Goal: Communication & Community: Answer question/provide support

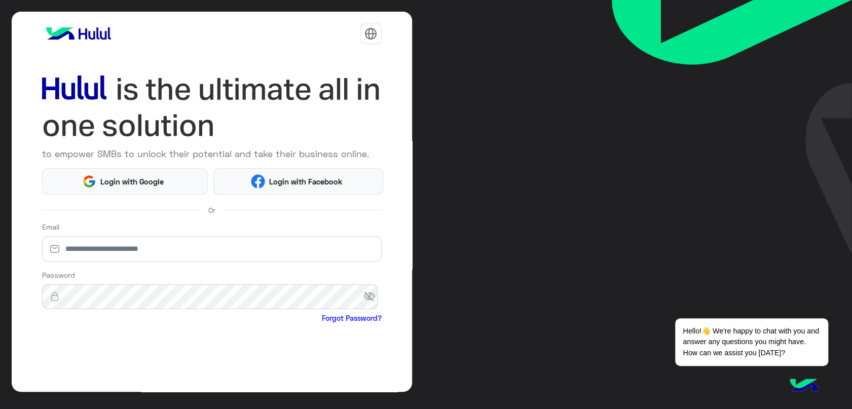
click at [138, 179] on html "to empower SMBs to unlock their potential and take their business online. Login…" at bounding box center [426, 204] width 852 height 409
click at [130, 172] on html "to empower SMBs to unlock their potential and take their business online. Login…" at bounding box center [426, 204] width 852 height 409
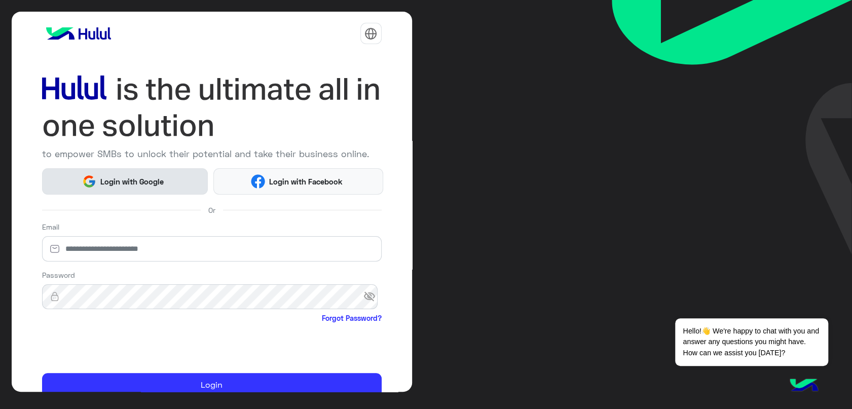
click at [130, 179] on span "Login with Google" at bounding box center [131, 182] width 71 height 12
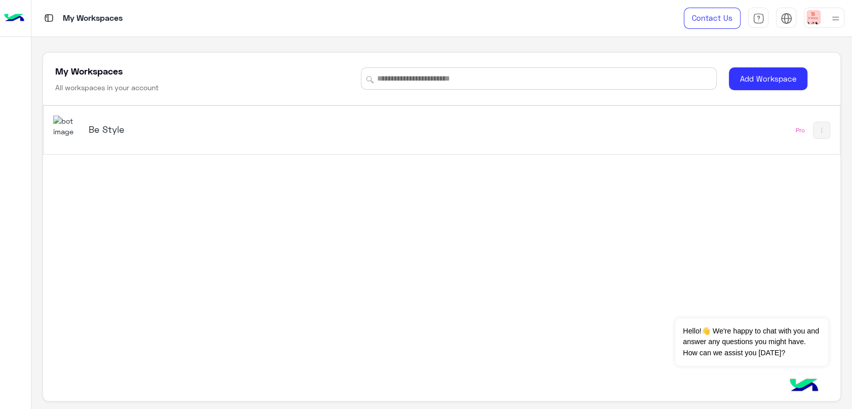
click at [170, 137] on div "Be Style" at bounding box center [286, 130] width 467 height 29
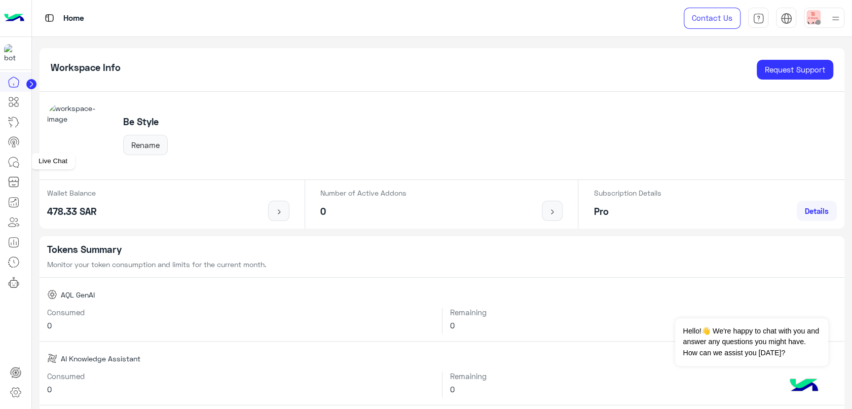
click at [15, 164] on icon at bounding box center [14, 162] width 12 height 12
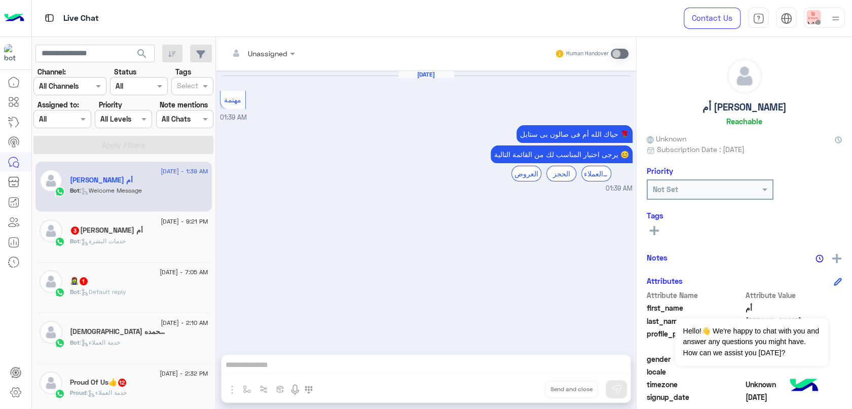
click at [170, 232] on div "أم [PERSON_NAME] 3" at bounding box center [139, 231] width 138 height 11
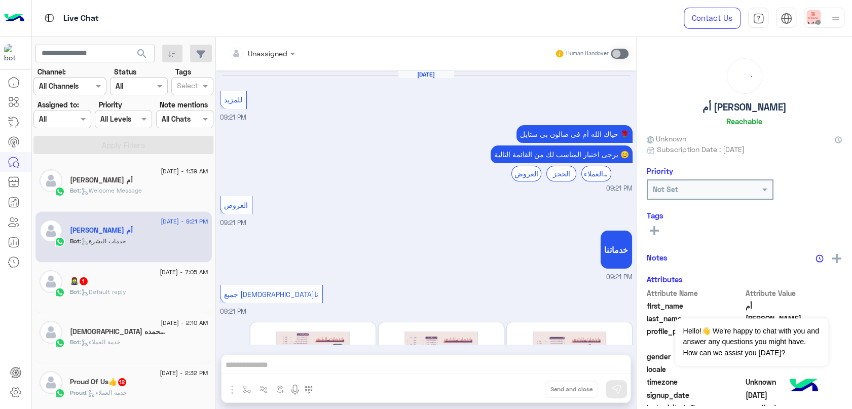
scroll to position [126, 0]
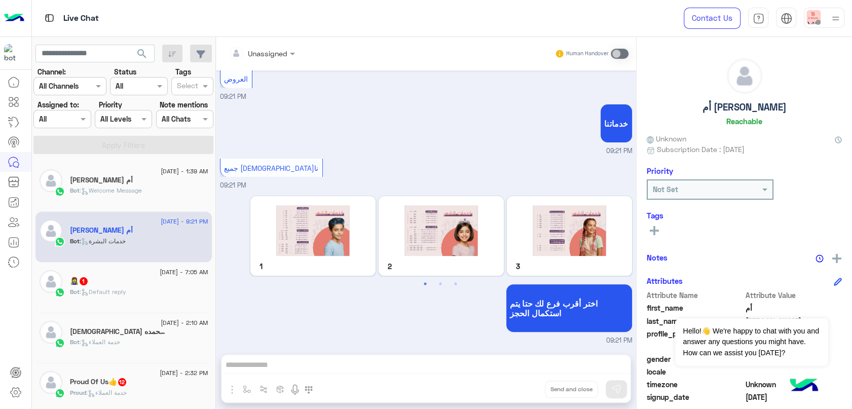
click at [146, 299] on div "Bot : Default reply" at bounding box center [139, 297] width 138 height 18
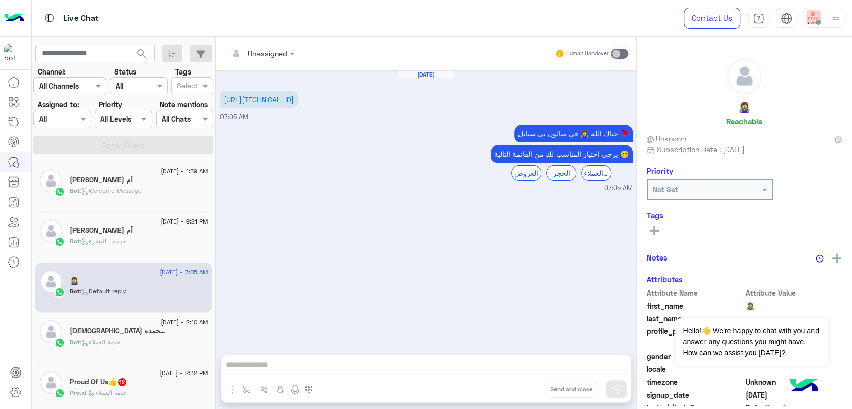
click at [168, 332] on div "سبحان الله وبحمده💕 3" at bounding box center [139, 332] width 138 height 11
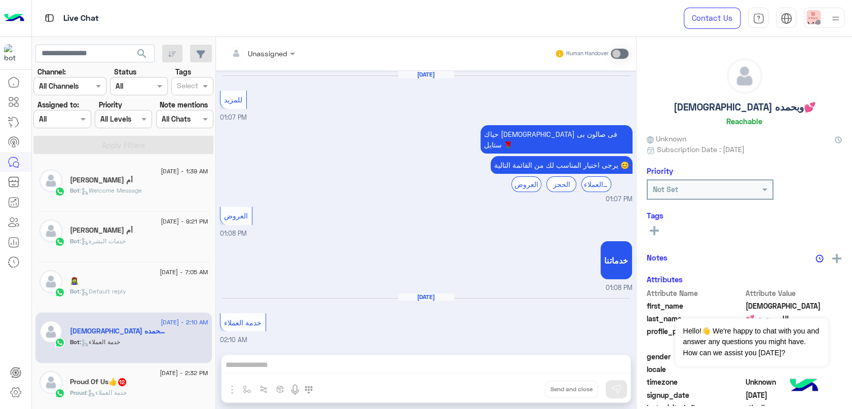
scroll to position [32, 0]
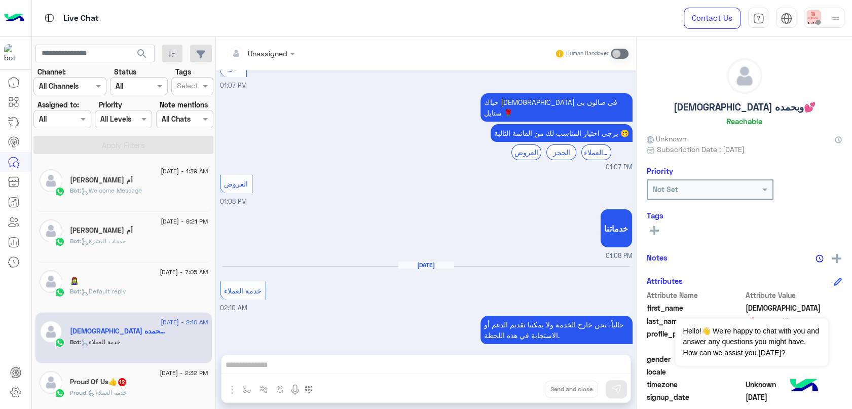
click at [349, 366] on div "Unassigned Human Handover Aug 18, 2025 للمزيد 01:07 PM حياك الله سبحان فى صالون…" at bounding box center [426, 225] width 420 height 376
click at [352, 378] on div "Unassigned Human Handover Aug 18, 2025 للمزيد 01:07 PM حياك الله سبحان فى صالون…" at bounding box center [426, 225] width 420 height 376
click at [344, 365] on div "Unassigned Human Handover Aug 18, 2025 للمزيد 01:07 PM حياك الله سبحان فى صالون…" at bounding box center [426, 225] width 420 height 376
click at [618, 54] on span at bounding box center [620, 54] width 18 height 10
click at [616, 53] on span at bounding box center [620, 54] width 18 height 10
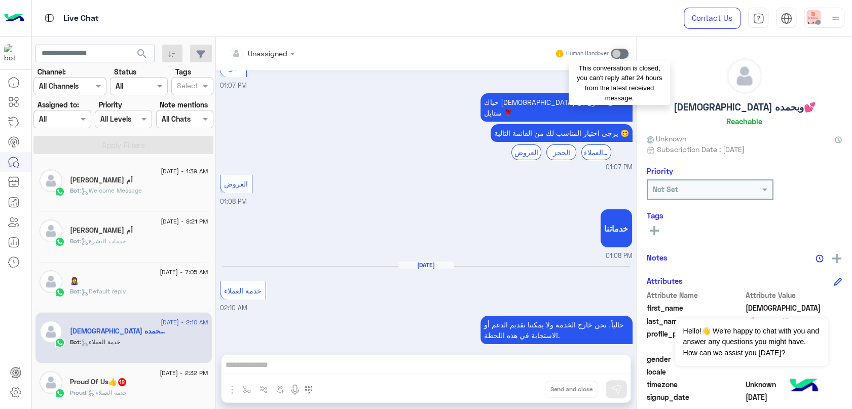
click at [613, 51] on span at bounding box center [620, 54] width 18 height 10
drag, startPoint x: 465, startPoint y: 356, endPoint x: 464, endPoint y: 375, distance: 19.3
click at [465, 356] on div "Unassigned Human Handover Aug 18, 2025 للمزيد 01:07 PM حياك الله سبحان فى صالون…" at bounding box center [426, 225] width 420 height 376
drag, startPoint x: 463, startPoint y: 378, endPoint x: 450, endPoint y: 386, distance: 15.1
click at [461, 381] on div "Unassigned Human Handover Aug 18, 2025 للمزيد 01:07 PM حياك الله سبحان فى صالون…" at bounding box center [426, 225] width 420 height 376
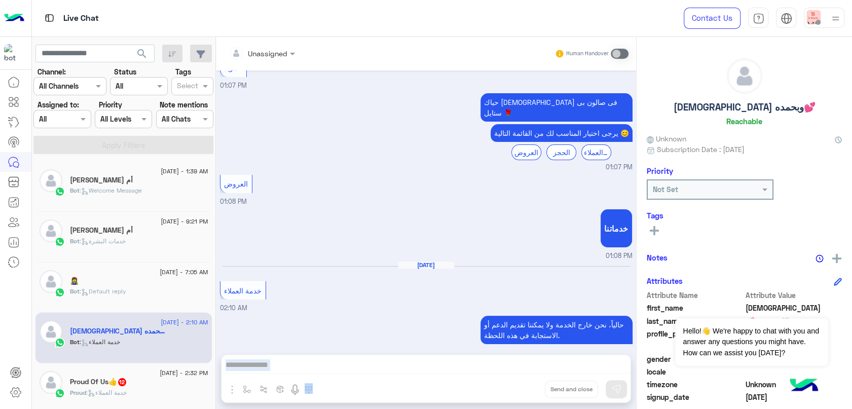
click at [436, 388] on div "Unassigned Human Handover Aug 18, 2025 للمزيد 01:07 PM حياك الله سبحان فى صالون…" at bounding box center [426, 225] width 420 height 376
click at [422, 375] on div "Unassigned Human Handover Aug 18, 2025 للمزيد 01:07 PM حياك الله سبحان فى صالون…" at bounding box center [426, 225] width 420 height 376
click at [417, 371] on div "Unassigned Human Handover Aug 18, 2025 للمزيد 01:07 PM حياك الله سبحان فى صالون…" at bounding box center [426, 225] width 420 height 376
click at [421, 363] on div "Unassigned Human Handover Aug 18, 2025 للمزيد 01:07 PM حياك الله سبحان فى صالون…" at bounding box center [426, 225] width 420 height 376
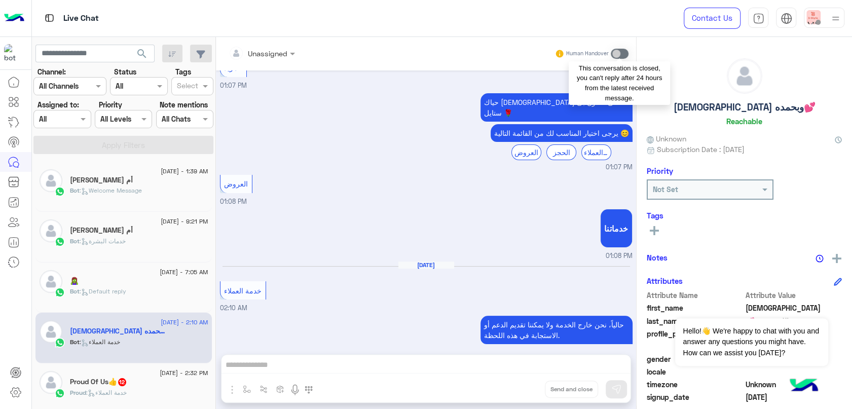
click at [623, 50] on span at bounding box center [620, 54] width 18 height 10
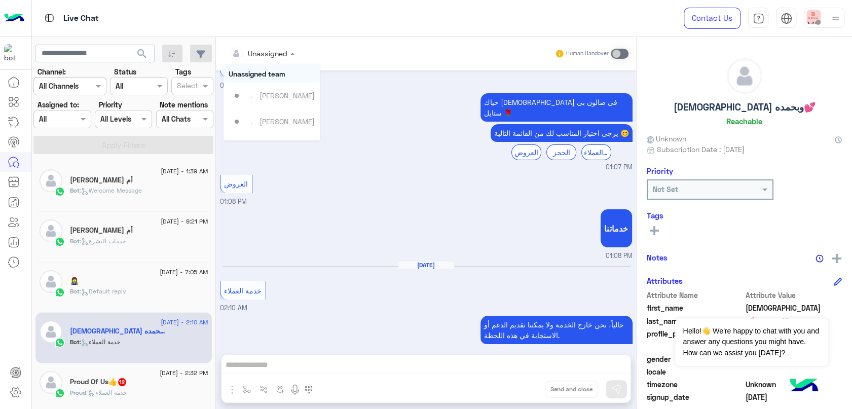
click at [283, 49] on div at bounding box center [262, 53] width 77 height 12
click at [298, 119] on div "Mohamed Hammad" at bounding box center [287, 121] width 55 height 11
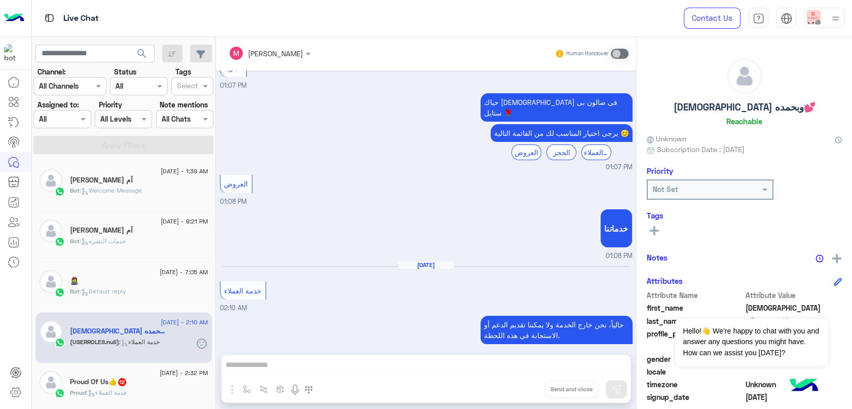
scroll to position [68, 0]
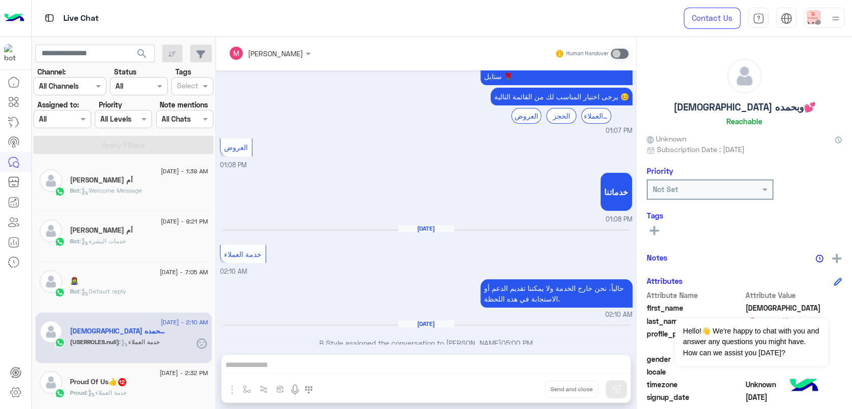
click at [454, 365] on div "Mohamed Hammad Human Handover Aug 18, 2025 للمزيد 01:07 PM حياك الله سبحان فى ص…" at bounding box center [426, 225] width 420 height 376
click at [277, 58] on div "Mohamed Hammad" at bounding box center [275, 53] width 55 height 11
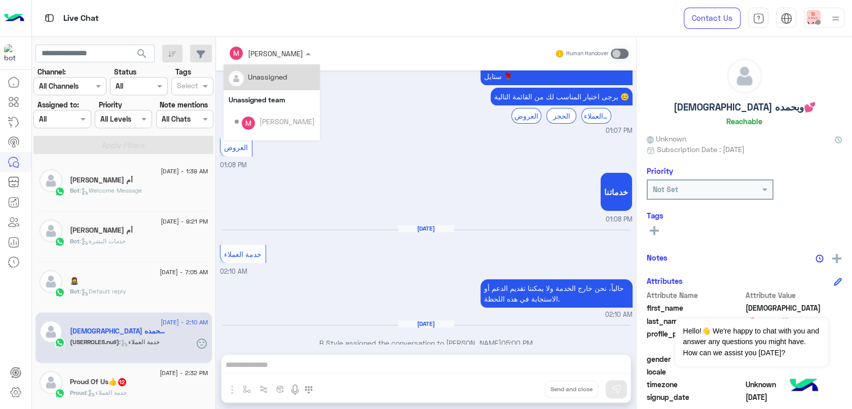
click at [286, 78] on div "Unassigned" at bounding box center [268, 77] width 40 height 11
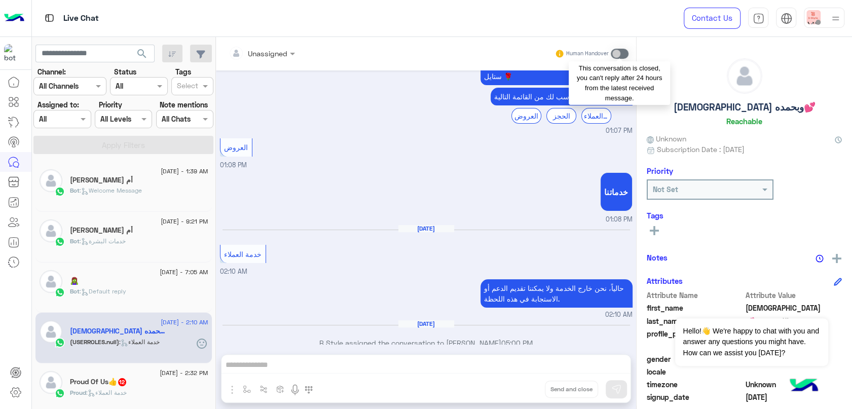
click at [622, 52] on span at bounding box center [620, 54] width 18 height 10
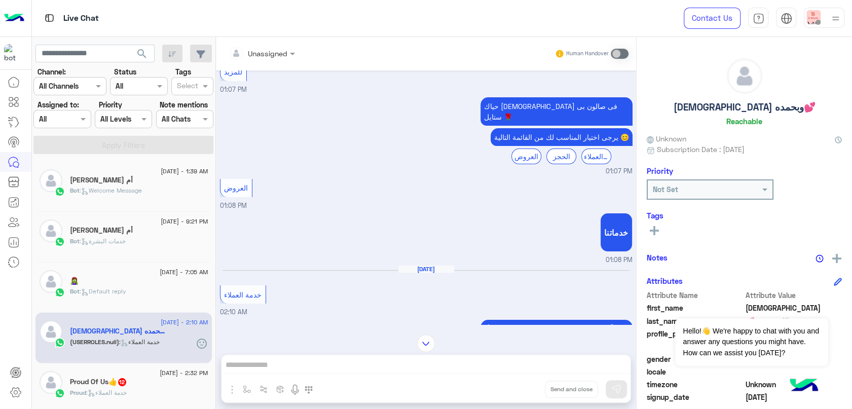
scroll to position [12, 0]
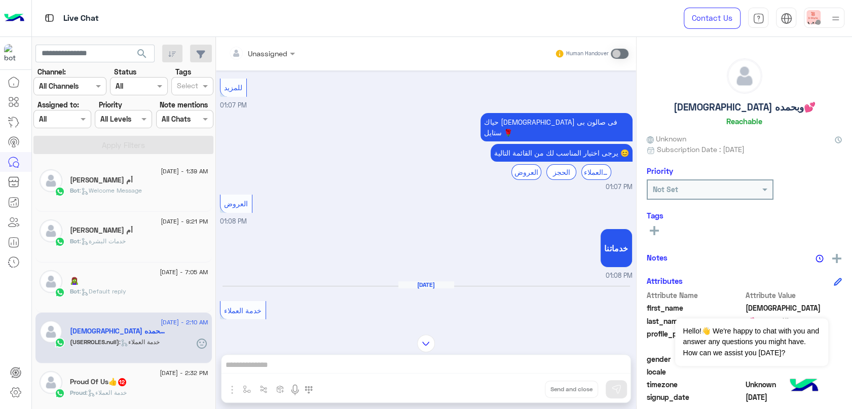
click at [152, 389] on div "Proud : خدمة العملاء" at bounding box center [139, 397] width 138 height 18
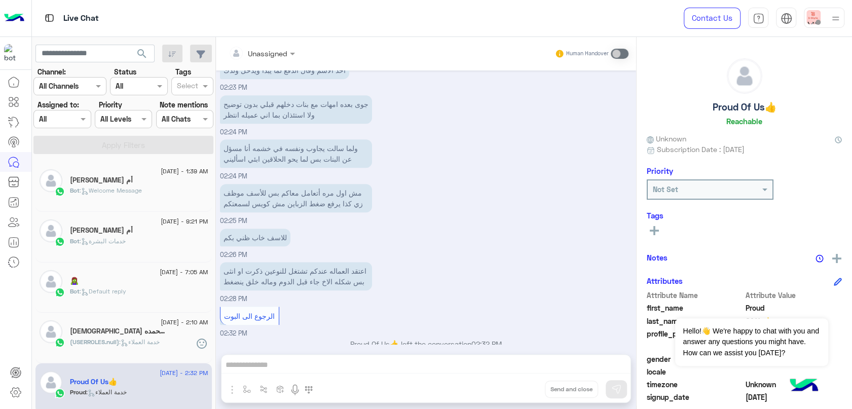
scroll to position [631, 0]
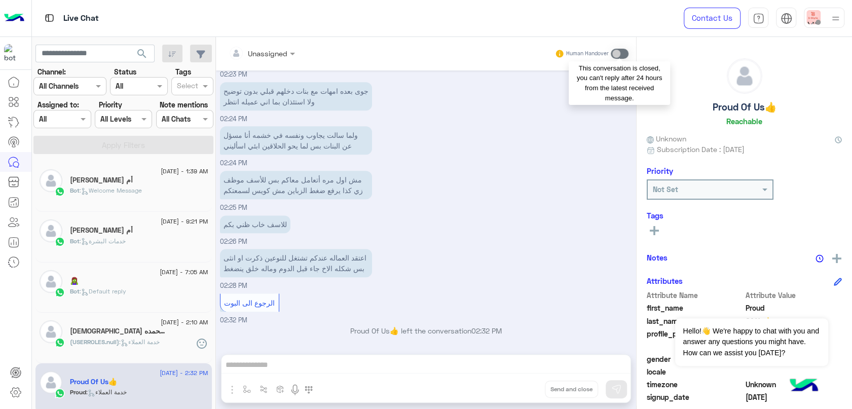
click at [623, 54] on span at bounding box center [620, 54] width 18 height 10
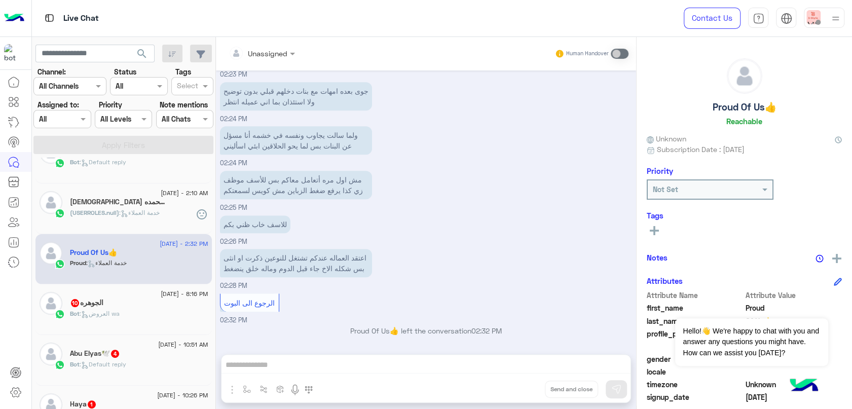
scroll to position [169, 0]
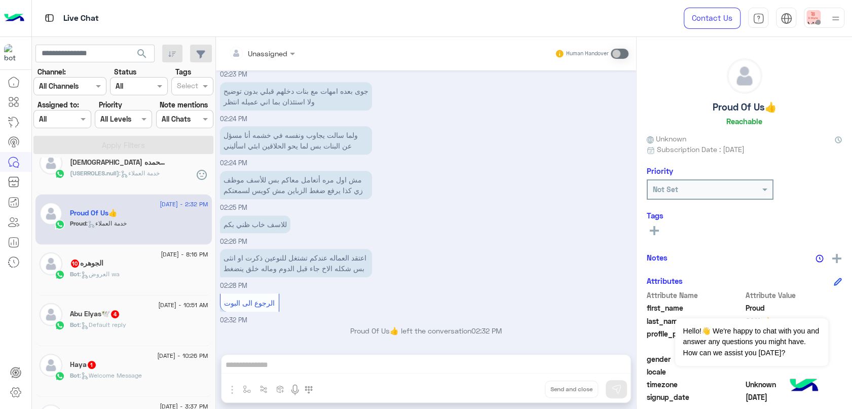
click at [137, 265] on div "الجوهره 10" at bounding box center [139, 264] width 138 height 11
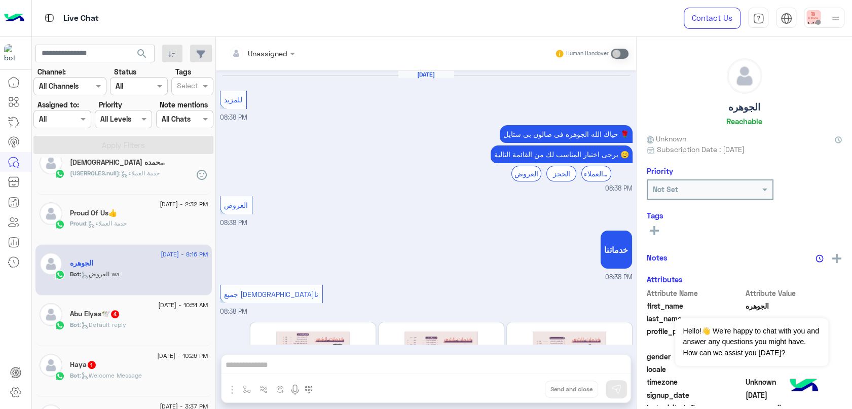
scroll to position [901, 0]
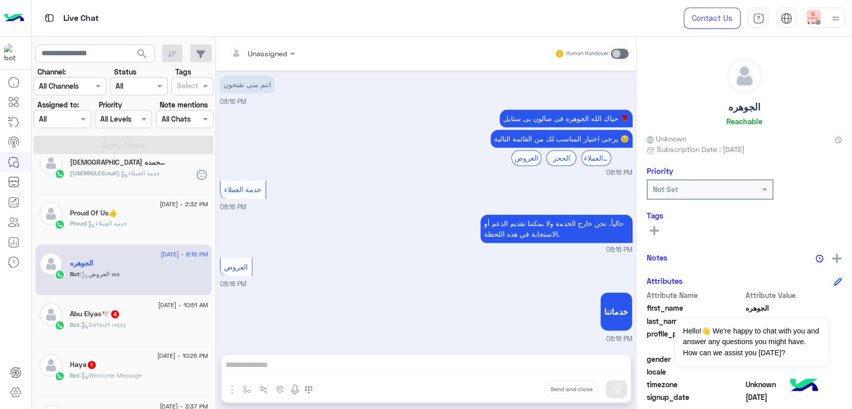
click at [281, 49] on div at bounding box center [262, 53] width 77 height 12
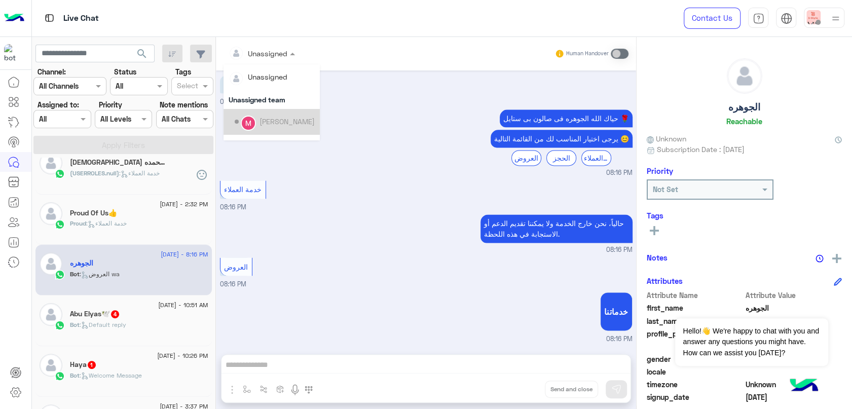
click at [240, 119] on div "Mohamed Hammad" at bounding box center [275, 122] width 80 height 18
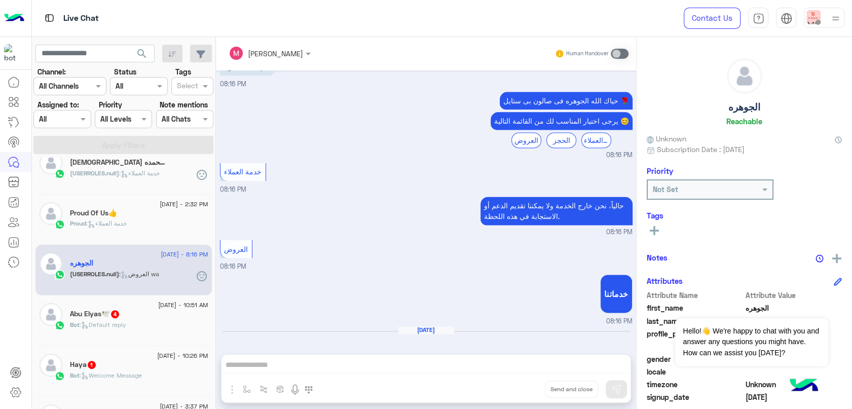
scroll to position [937, 0]
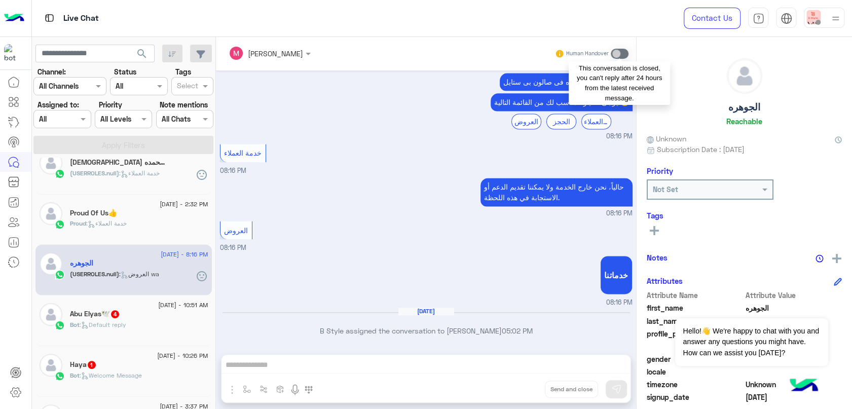
click at [621, 54] on span at bounding box center [620, 54] width 18 height 10
click at [470, 367] on div "Mohamed Hammad Human Handover Aug 18, 2025 للمزيد 08:38 PM حياك الله الجوهره فى…" at bounding box center [426, 225] width 420 height 376
click at [137, 318] on div "Abu Elyas🕊️ 4" at bounding box center [139, 315] width 138 height 11
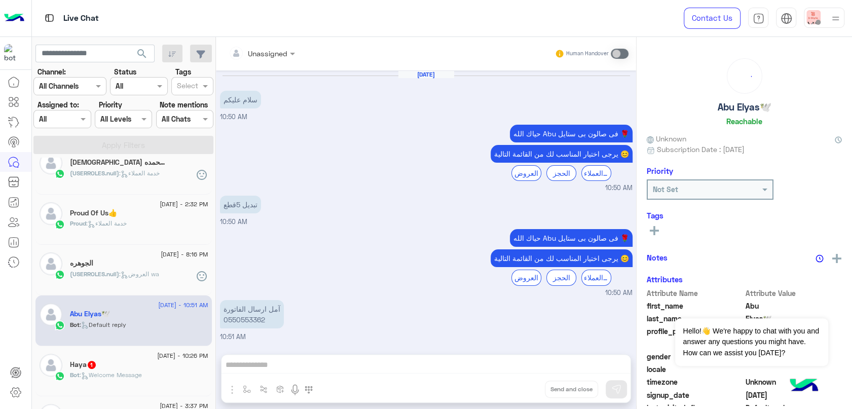
scroll to position [204, 0]
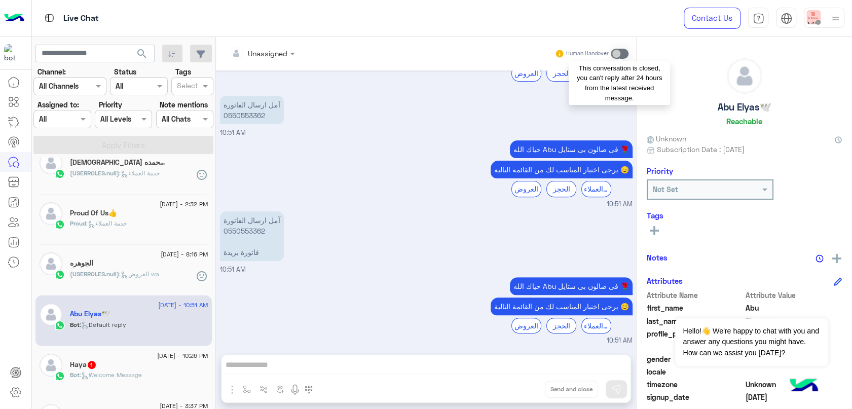
click at [617, 52] on span at bounding box center [620, 54] width 18 height 10
click at [131, 357] on div "19 August - 10:26 PM" at bounding box center [139, 357] width 138 height 7
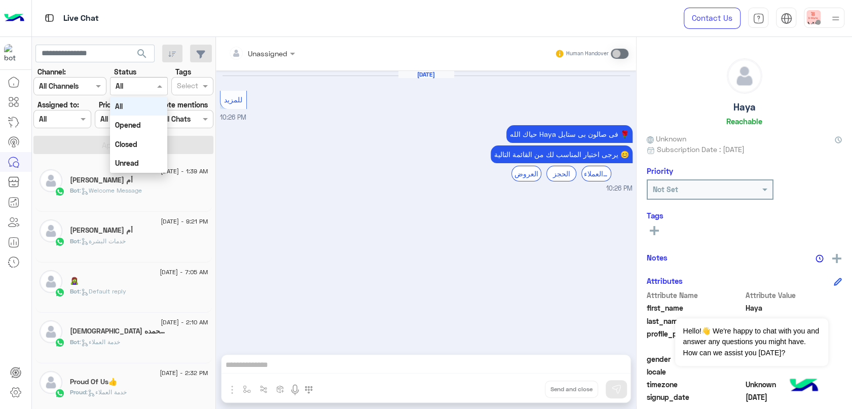
click at [131, 84] on input "text" at bounding box center [127, 86] width 23 height 11
click at [141, 165] on div "Unread" at bounding box center [138, 163] width 57 height 19
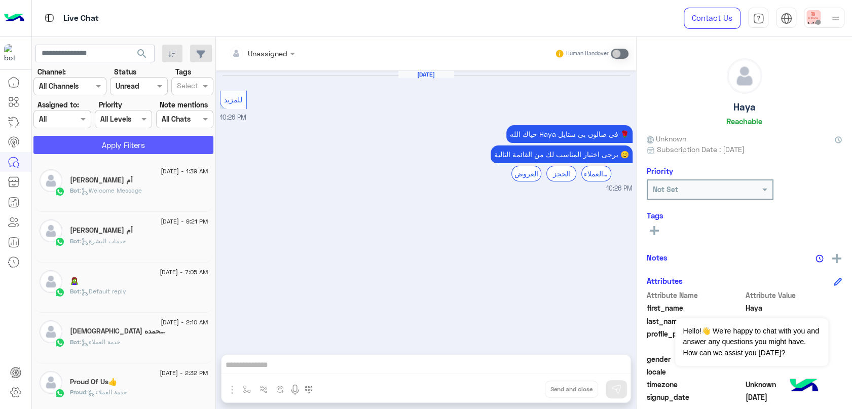
click at [143, 147] on button "Apply Filters" at bounding box center [123, 145] width 180 height 18
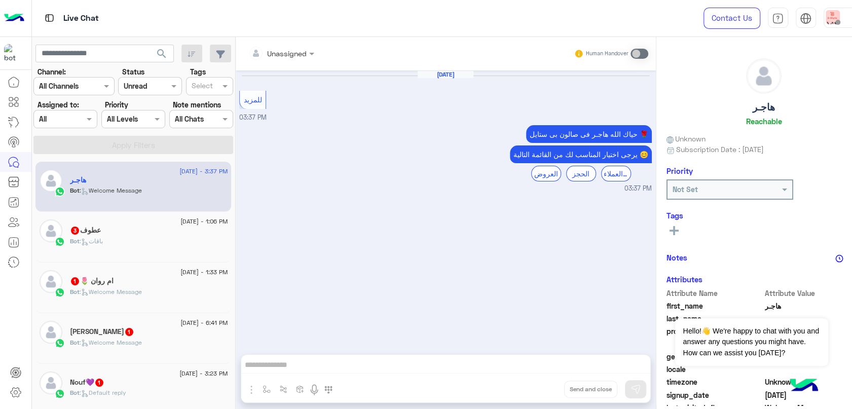
click at [117, 236] on div "عطوف 3" at bounding box center [149, 231] width 158 height 11
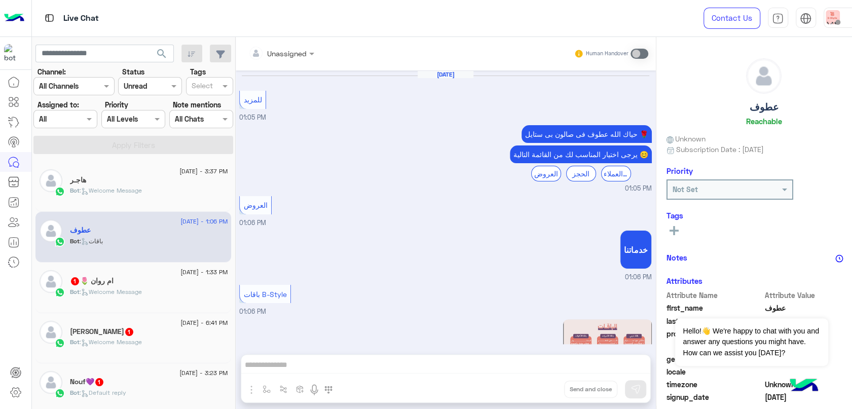
scroll to position [161, 0]
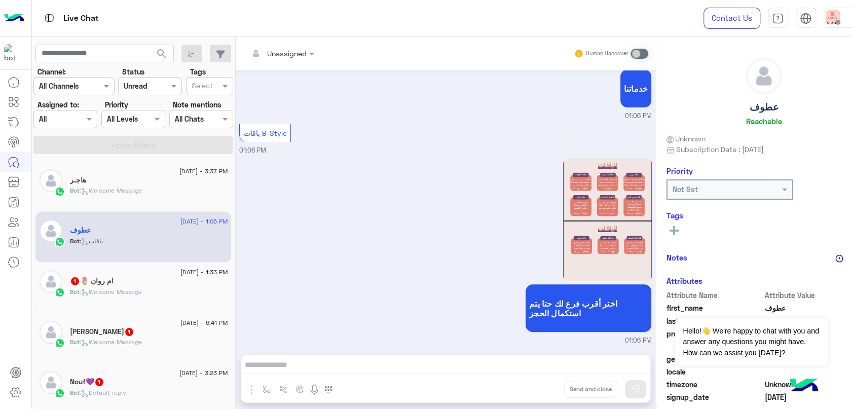
click at [138, 277] on div "ام روان 🌷 1" at bounding box center [149, 282] width 158 height 11
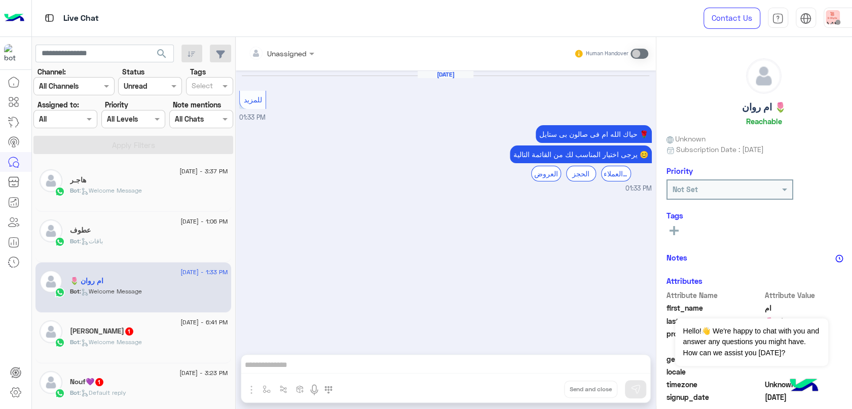
click at [151, 333] on div "Fayzah Mohhmed 1" at bounding box center [149, 332] width 158 height 11
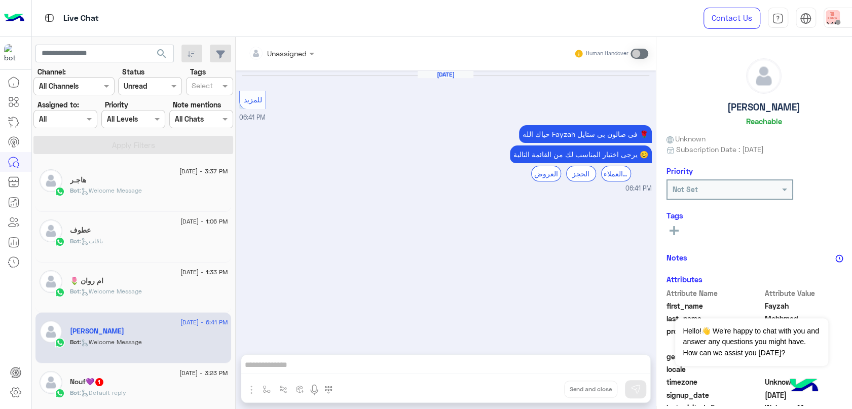
click at [138, 390] on div "Bot : Default reply" at bounding box center [149, 397] width 158 height 18
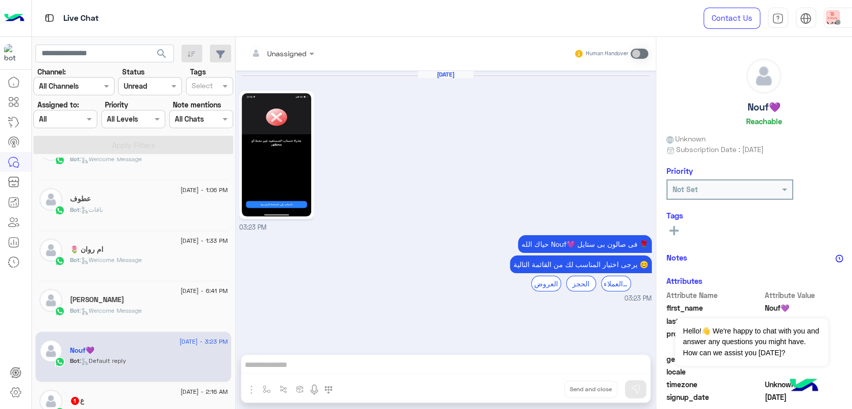
scroll to position [113, 0]
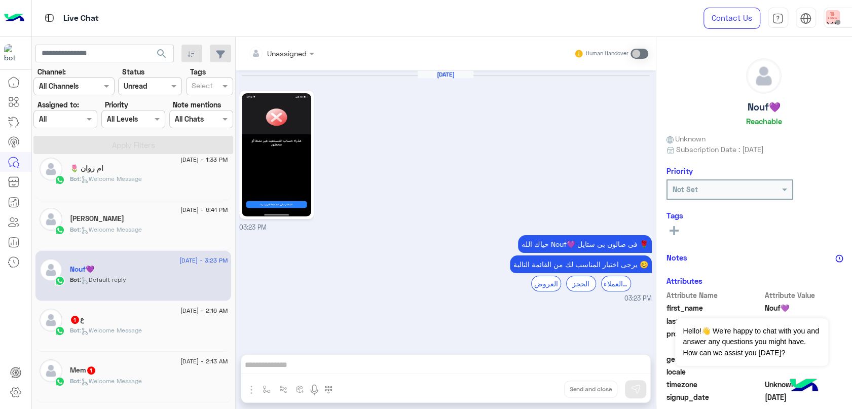
click at [140, 341] on div "Bot : Welcome Message" at bounding box center [149, 335] width 158 height 18
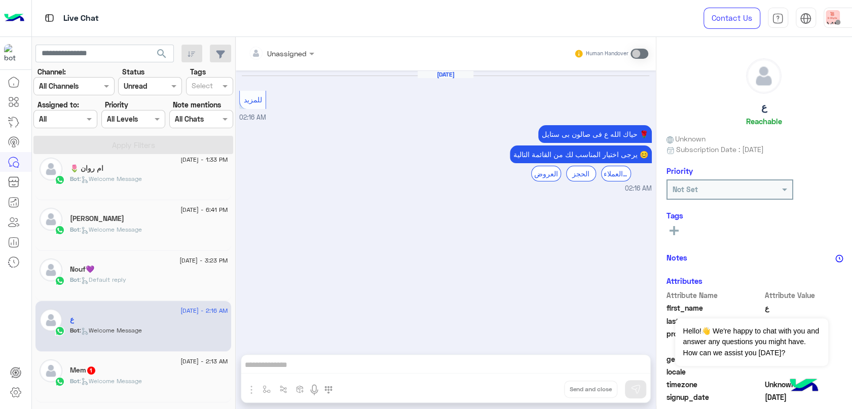
click at [135, 364] on div "15 August - 2:13 AM" at bounding box center [149, 363] width 158 height 7
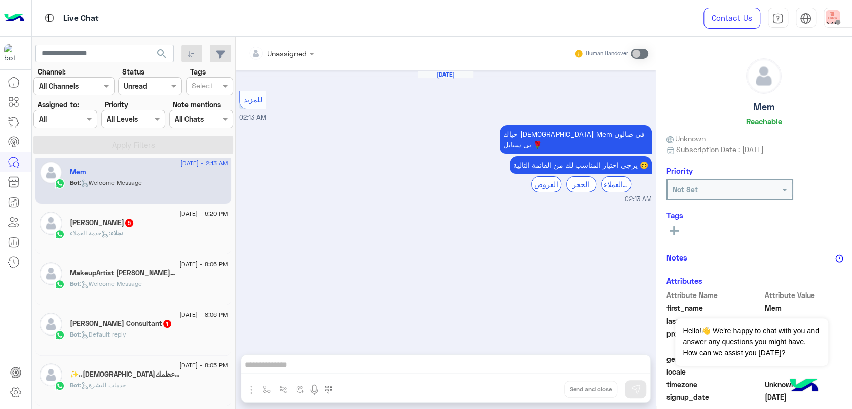
scroll to position [338, 0]
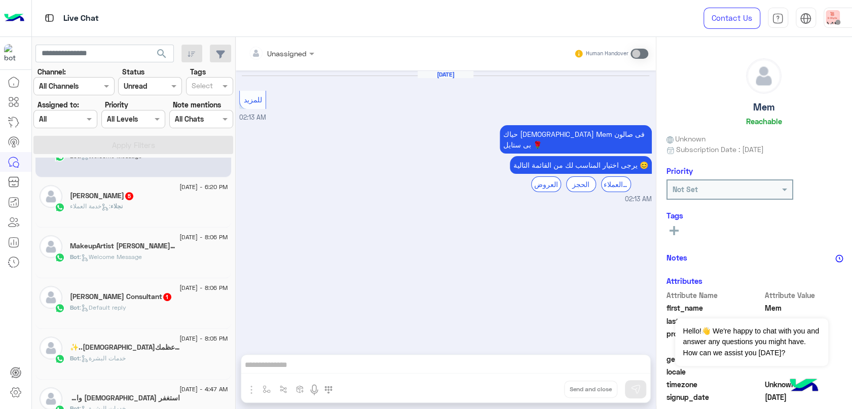
click at [120, 202] on p "نجلاء : خدمة العملاء" at bounding box center [96, 206] width 53 height 9
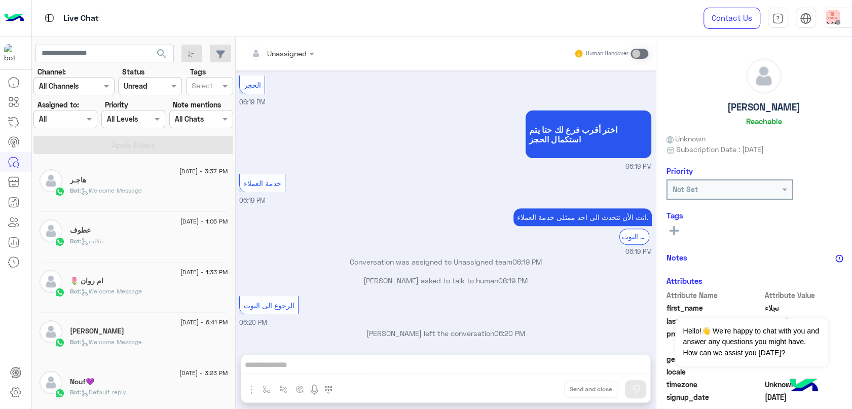
click at [144, 86] on div at bounding box center [150, 86] width 63 height 12
click at [148, 109] on div "All" at bounding box center [138, 106] width 57 height 19
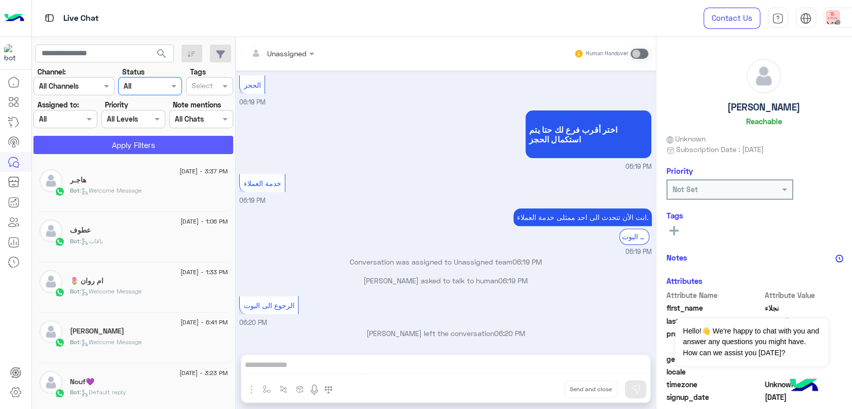
click at [177, 144] on button "Apply Filters" at bounding box center [133, 145] width 200 height 18
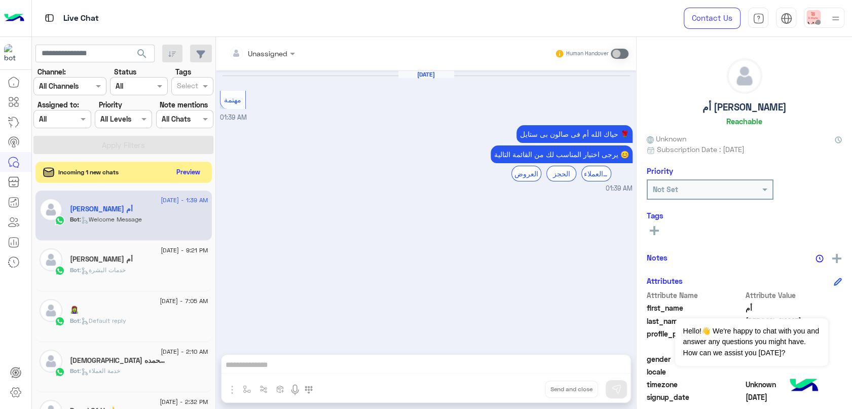
click at [184, 173] on button "Preview" at bounding box center [188, 172] width 31 height 14
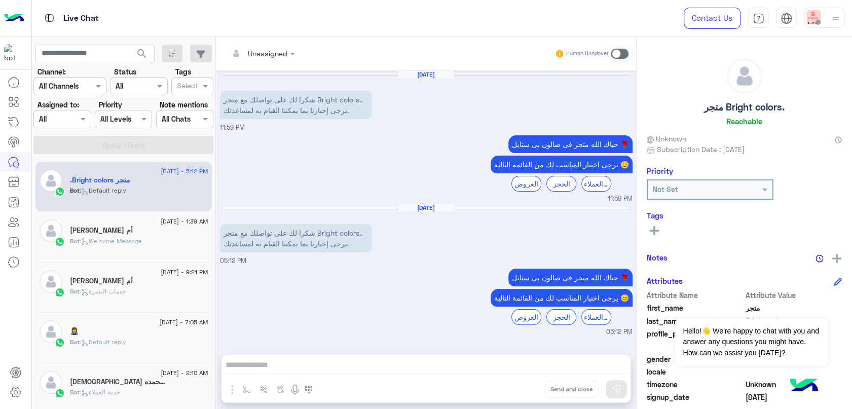
click at [618, 52] on span at bounding box center [620, 54] width 18 height 10
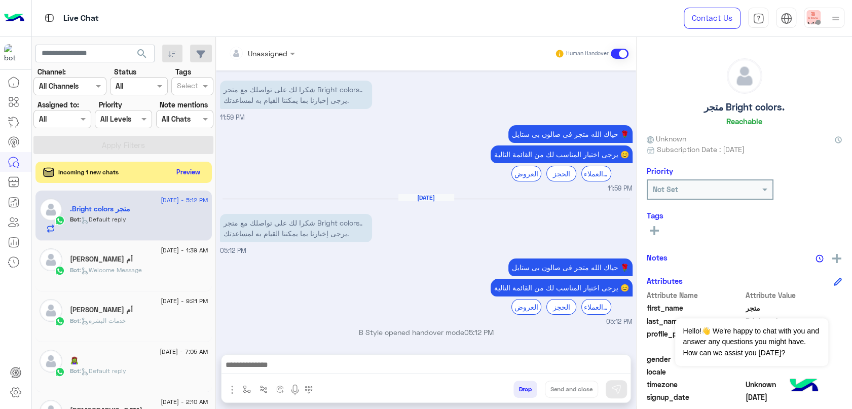
click at [192, 175] on button "Preview" at bounding box center [188, 172] width 31 height 14
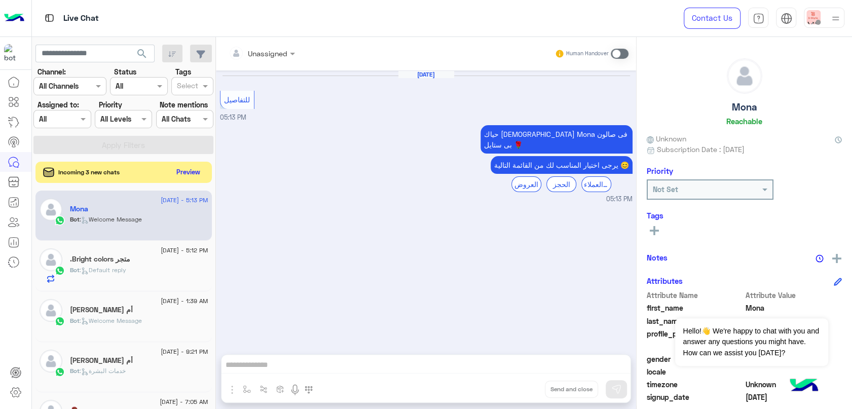
click at [183, 168] on button "Preview" at bounding box center [188, 172] width 31 height 14
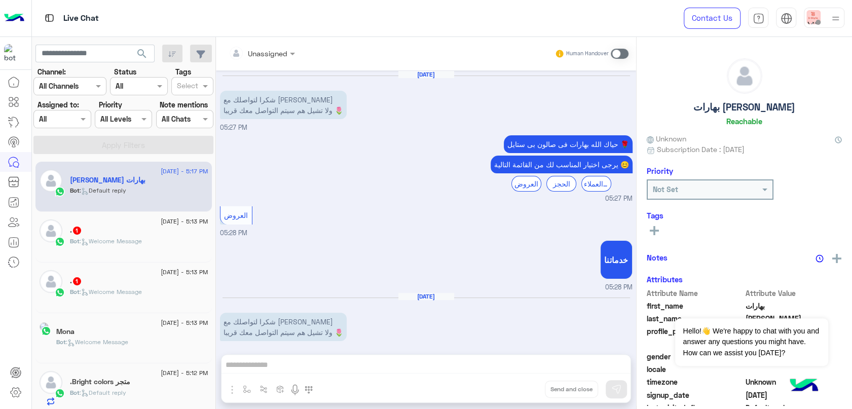
scroll to position [80, 0]
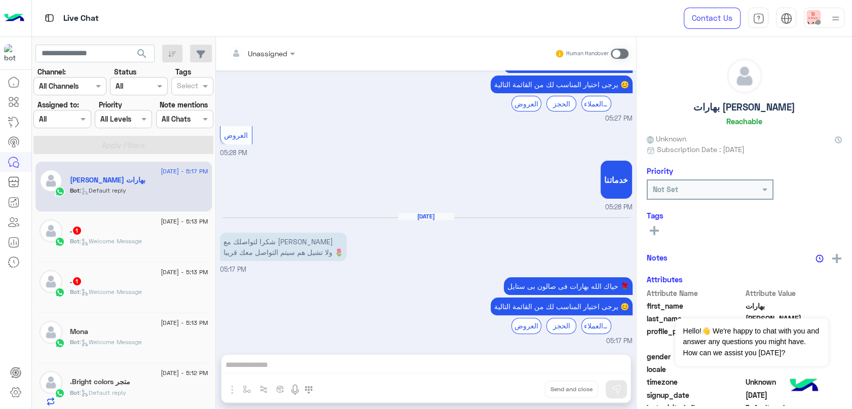
click at [189, 245] on div "Bot : Welcome Message" at bounding box center [139, 246] width 138 height 18
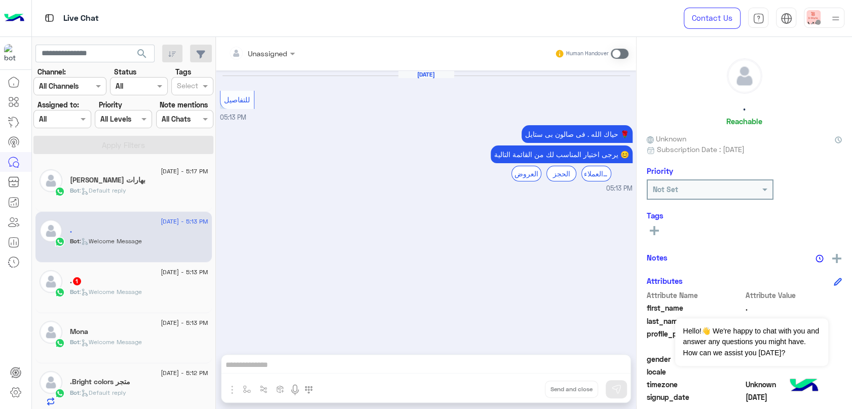
click at [174, 285] on div ". 1" at bounding box center [139, 282] width 138 height 11
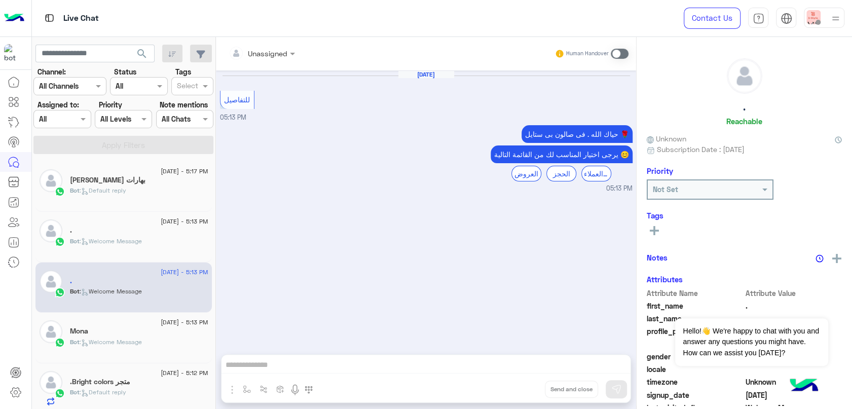
click at [167, 176] on div "بهارات رسلان" at bounding box center [139, 181] width 138 height 11
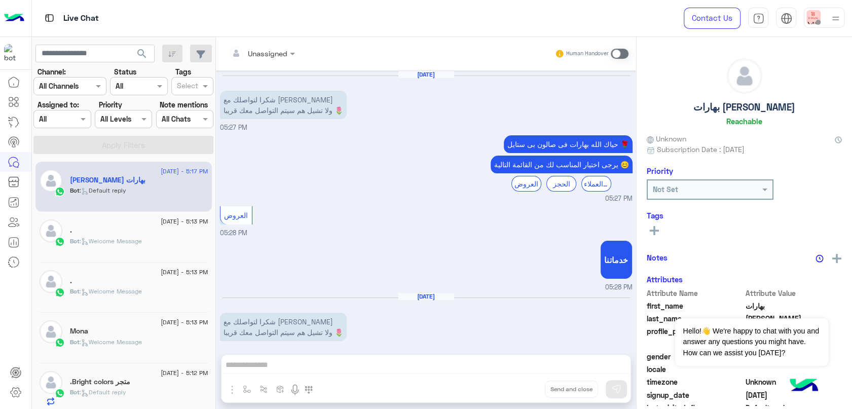
scroll to position [80, 0]
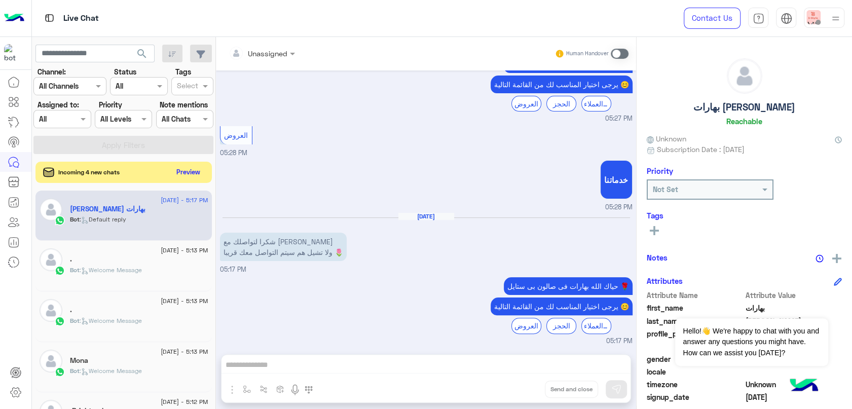
click at [186, 177] on button "Preview" at bounding box center [188, 172] width 31 height 14
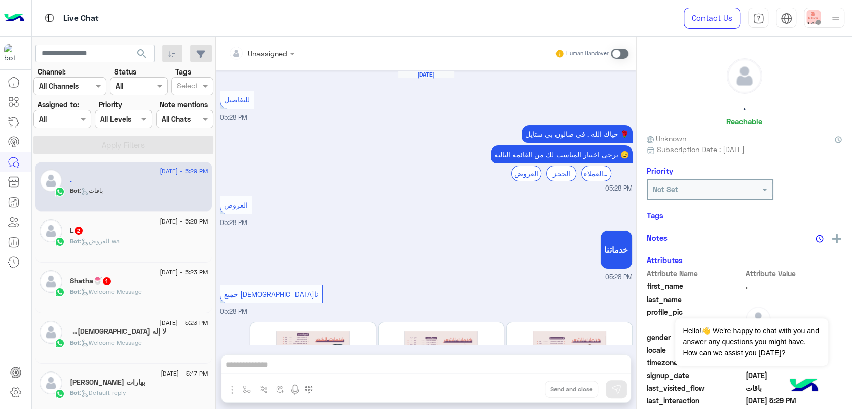
scroll to position [350, 0]
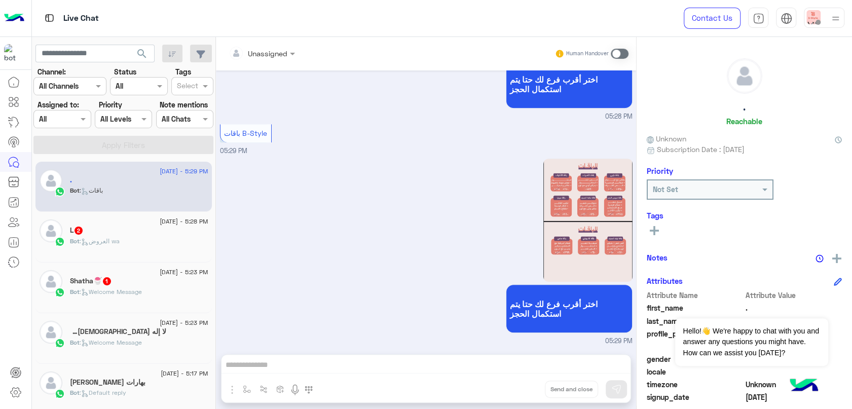
click at [120, 241] on span ": العروض wa" at bounding box center [100, 241] width 40 height 8
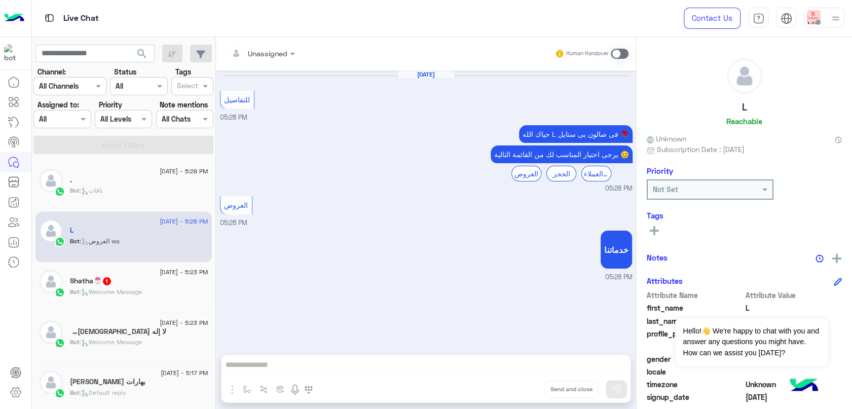
click at [142, 292] on span ": Welcome Message" at bounding box center [111, 292] width 62 height 8
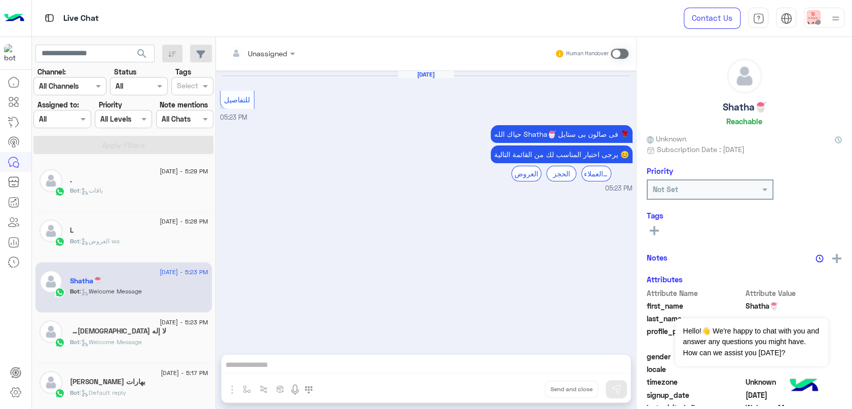
click at [131, 331] on div "لا إله الا الله 1" at bounding box center [139, 332] width 138 height 11
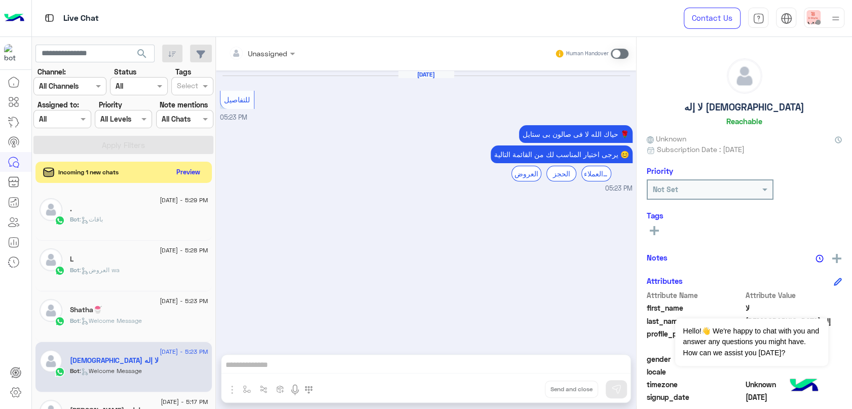
click at [197, 170] on button "Preview" at bounding box center [188, 172] width 31 height 14
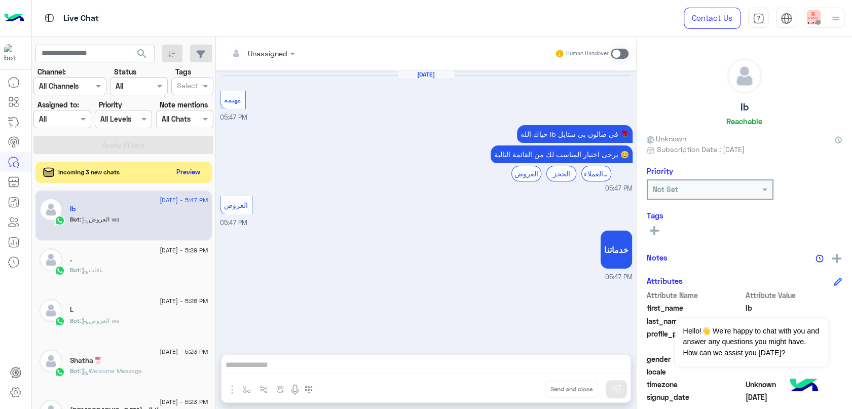
click at [184, 171] on button "Preview" at bounding box center [188, 172] width 31 height 14
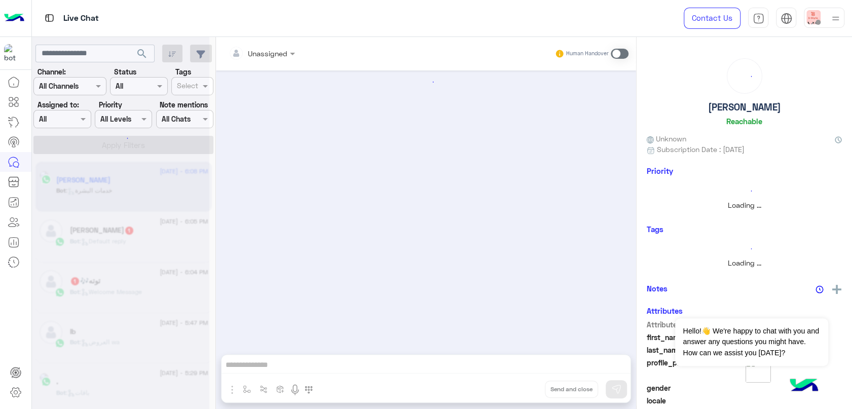
scroll to position [126, 0]
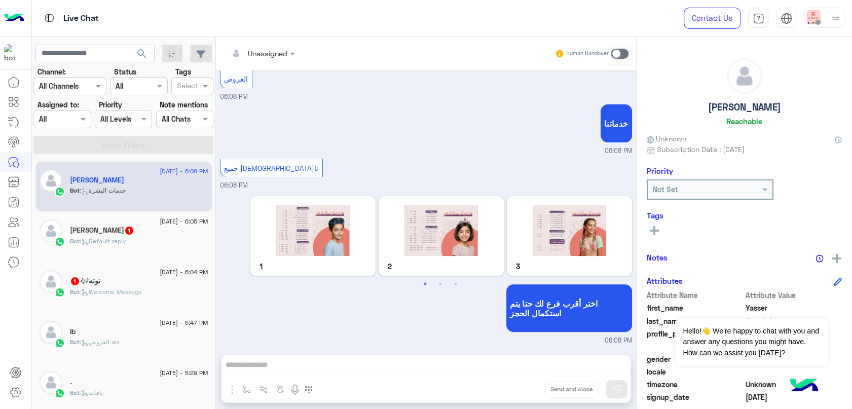
click at [134, 291] on p "Bot : Welcome Message" at bounding box center [106, 292] width 72 height 9
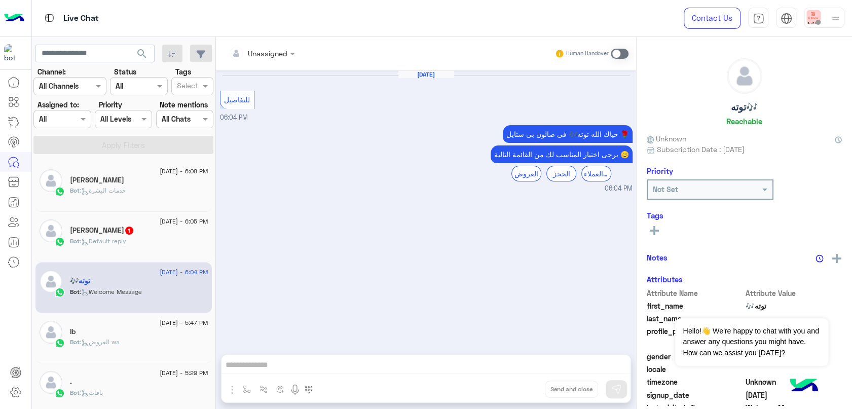
click at [145, 225] on div "27 August - 6:05 PM" at bounding box center [139, 223] width 138 height 7
